Goal: Task Accomplishment & Management: Complete application form

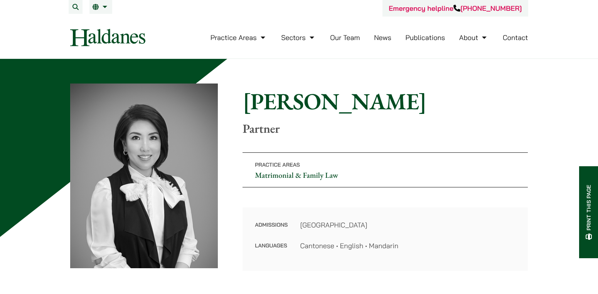
click at [523, 38] on link "Contact" at bounding box center [515, 37] width 25 height 9
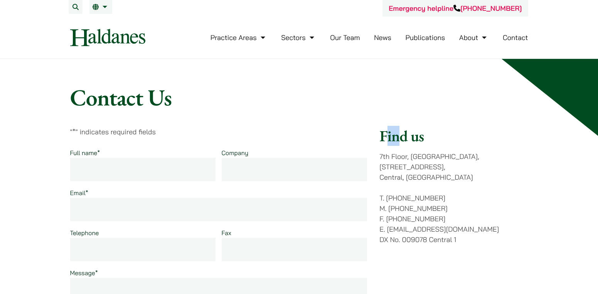
drag, startPoint x: 383, startPoint y: 138, endPoint x: 403, endPoint y: 138, distance: 19.7
click at [403, 138] on h2 "Find us" at bounding box center [453, 136] width 148 height 18
click at [382, 138] on h2 "Find us" at bounding box center [453, 136] width 148 height 18
drag, startPoint x: 380, startPoint y: 137, endPoint x: 422, endPoint y: 136, distance: 41.6
click at [422, 136] on h2 "Find us" at bounding box center [453, 136] width 148 height 18
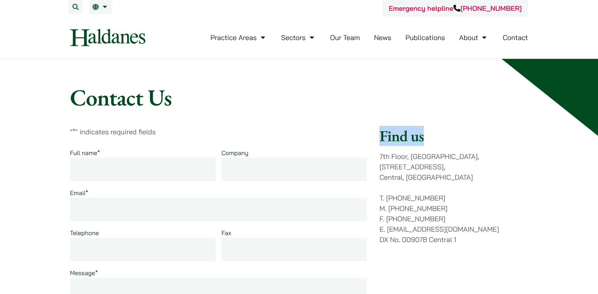
click at [426, 136] on h2 "Find us" at bounding box center [453, 136] width 148 height 18
drag, startPoint x: 425, startPoint y: 138, endPoint x: 377, endPoint y: 140, distance: 47.4
click at [377, 140] on div "" * " indicates required fields Full name * Company Email * Telephone Fax Messa…" at bounding box center [299, 277] width 458 height 300
click at [380, 140] on h2 "Find us" at bounding box center [453, 136] width 148 height 18
drag, startPoint x: 380, startPoint y: 140, endPoint x: 424, endPoint y: 138, distance: 44.4
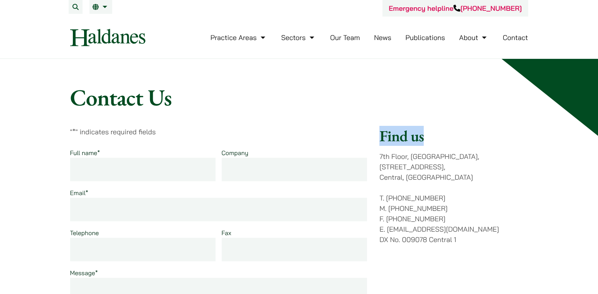
click at [424, 138] on h2 "Find us" at bounding box center [453, 136] width 148 height 18
click at [429, 138] on h2 "Find us" at bounding box center [453, 136] width 148 height 18
drag, startPoint x: 421, startPoint y: 140, endPoint x: 377, endPoint y: 140, distance: 44.3
click at [377, 140] on div "" * " indicates required fields Full name * Company Email * Telephone Fax Messa…" at bounding box center [299, 277] width 458 height 300
click at [378, 140] on div "" * " indicates required fields Full name * Company Email * Telephone Fax Messa…" at bounding box center [299, 277] width 458 height 300
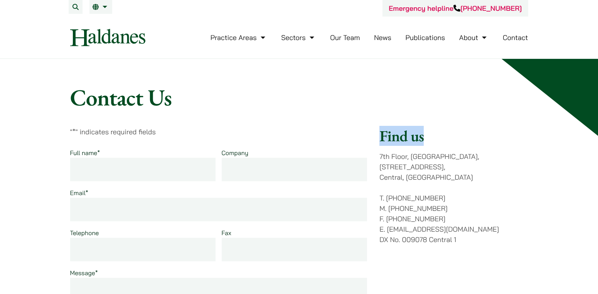
drag, startPoint x: 379, startPoint y: 139, endPoint x: 427, endPoint y: 137, distance: 47.8
click at [427, 137] on h2 "Find us" at bounding box center [453, 136] width 148 height 18
drag, startPoint x: 427, startPoint y: 138, endPoint x: 378, endPoint y: 140, distance: 49.0
click at [378, 140] on div "" * " indicates required fields Full name * Company Email * Telephone Fax Messa…" at bounding box center [299, 277] width 458 height 300
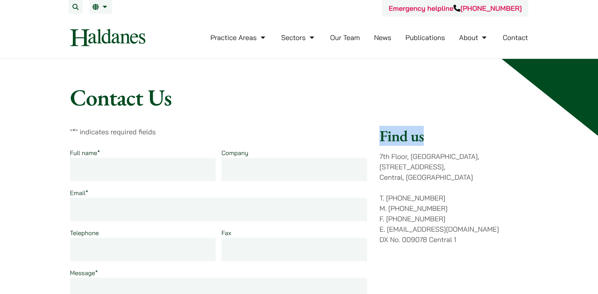
click at [401, 139] on h2 "Find us" at bounding box center [453, 136] width 148 height 18
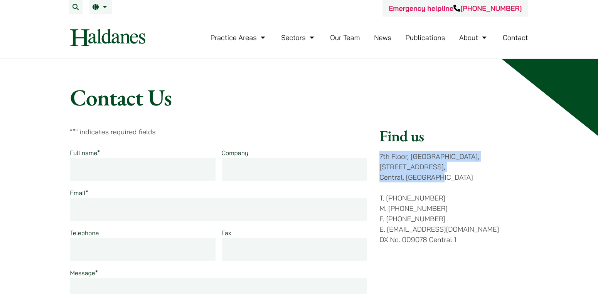
drag, startPoint x: 380, startPoint y: 156, endPoint x: 442, endPoint y: 169, distance: 63.8
click at [442, 169] on p "7th Floor, Ruttonjee House, 11 Duddell Street, Central, Hong Kong" at bounding box center [453, 166] width 148 height 31
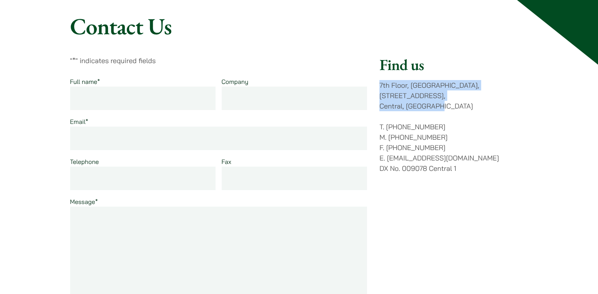
scroll to position [77, 0]
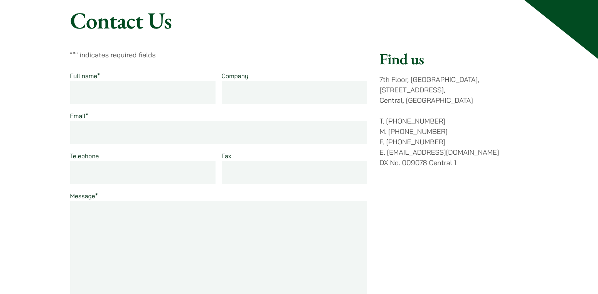
click at [269, 228] on textarea "Message *" at bounding box center [218, 256] width 297 height 111
click at [165, 90] on input "Full name *" at bounding box center [143, 93] width 146 height 24
type input "Li"
click at [162, 131] on input "Email *" at bounding box center [218, 133] width 297 height 24
type input "inam0118"
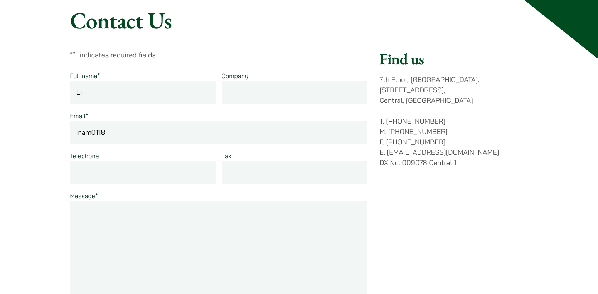
click at [164, 215] on textarea "Message *" at bounding box center [218, 256] width 297 height 111
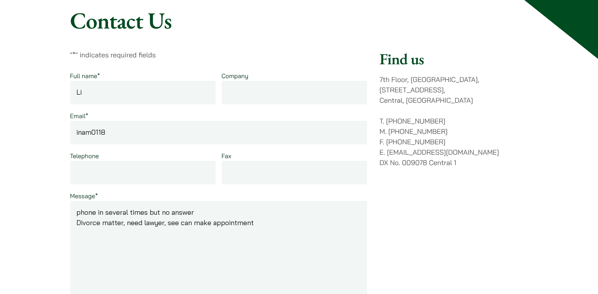
click at [263, 224] on textarea "phone in several times but no answer Divorce matter, need lawyer, see can make …" at bounding box center [218, 256] width 297 height 111
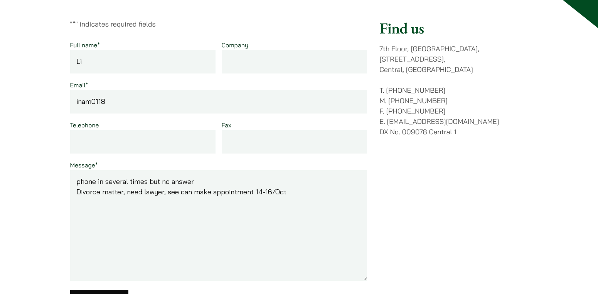
scroll to position [116, 0]
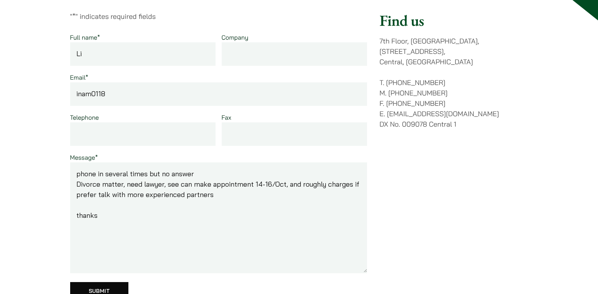
type textarea "phone in several times but no answer Divorce matter, need lawyer, see can make …"
click at [129, 93] on input "inam0118" at bounding box center [218, 94] width 297 height 24
type input "[EMAIL_ADDRESS][DOMAIN_NAME]"
drag, startPoint x: 79, startPoint y: 204, endPoint x: 58, endPoint y: 153, distance: 54.8
click at [58, 153] on div "Contact Us " * " indicates required fields Full name * Li Company Email * inam0…" at bounding box center [299, 233] width 486 height 530
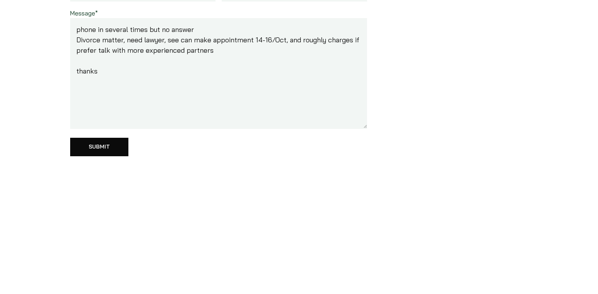
scroll to position [270, 0]
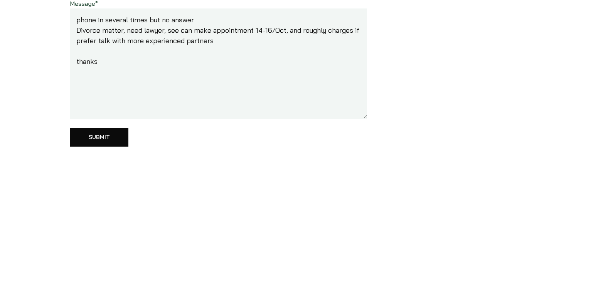
click at [103, 142] on input "Submit" at bounding box center [99, 137] width 58 height 18
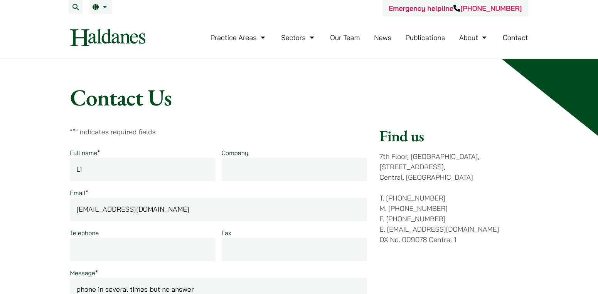
scroll to position [270, 0]
